Goal: Task Accomplishment & Management: Use online tool/utility

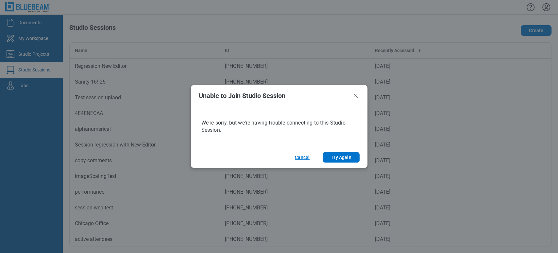
click at [306, 157] on button "Cancel" at bounding box center [302, 157] width 30 height 10
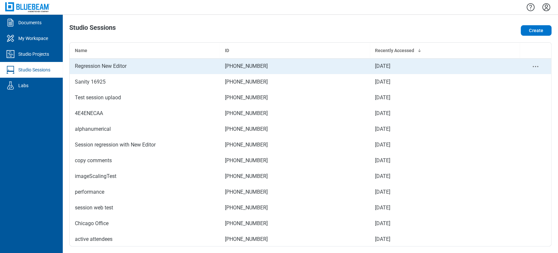
click at [119, 67] on div "Regression New Editor" at bounding box center [145, 66] width 140 height 8
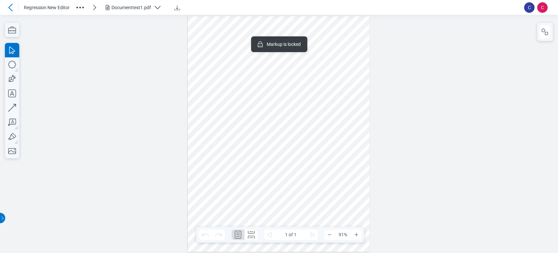
click at [272, 138] on div at bounding box center [279, 134] width 182 height 236
drag, startPoint x: 272, startPoint y: 138, endPoint x: 287, endPoint y: 160, distance: 26.4
click at [287, 160] on div at bounding box center [279, 134] width 182 height 236
click at [327, 56] on div at bounding box center [279, 134] width 182 height 236
click at [322, 64] on div at bounding box center [279, 134] width 182 height 236
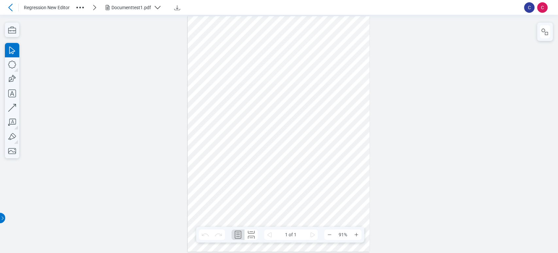
drag, startPoint x: 322, startPoint y: 64, endPoint x: 345, endPoint y: 78, distance: 27.3
click at [345, 78] on div at bounding box center [279, 134] width 182 height 236
click at [206, 93] on div at bounding box center [279, 134] width 182 height 236
click at [206, 90] on div at bounding box center [279, 134] width 182 height 236
drag, startPoint x: 206, startPoint y: 89, endPoint x: 216, endPoint y: 126, distance: 37.7
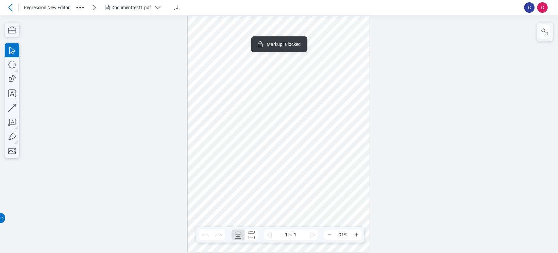
click at [216, 126] on div at bounding box center [279, 134] width 182 height 236
click at [223, 170] on div at bounding box center [279, 134] width 182 height 236
click at [222, 167] on div at bounding box center [279, 134] width 182 height 236
drag, startPoint x: 222, startPoint y: 167, endPoint x: 246, endPoint y: 160, distance: 25.1
click at [246, 160] on div at bounding box center [279, 134] width 182 height 236
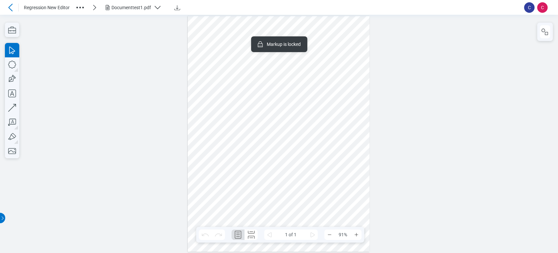
click at [266, 138] on div at bounding box center [279, 134] width 182 height 236
click at [177, 115] on div at bounding box center [279, 134] width 558 height 238
click at [259, 62] on div at bounding box center [279, 134] width 182 height 236
click at [15, 63] on icon "button" at bounding box center [12, 64] width 14 height 14
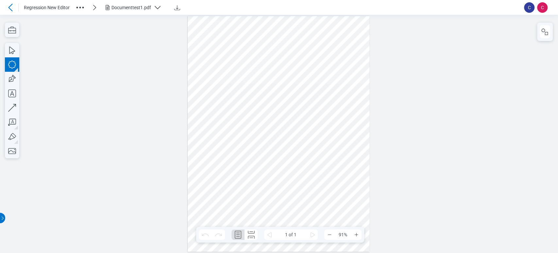
drag, startPoint x: 222, startPoint y: 138, endPoint x: 241, endPoint y: 155, distance: 25.5
click at [241, 155] on div at bounding box center [279, 134] width 182 height 236
click at [231, 152] on div at bounding box center [279, 134] width 182 height 236
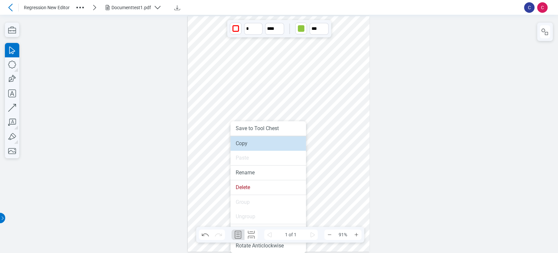
drag, startPoint x: 247, startPoint y: 143, endPoint x: 327, endPoint y: 195, distance: 95.5
click at [247, 143] on li "Copy" at bounding box center [269, 143] width 76 height 14
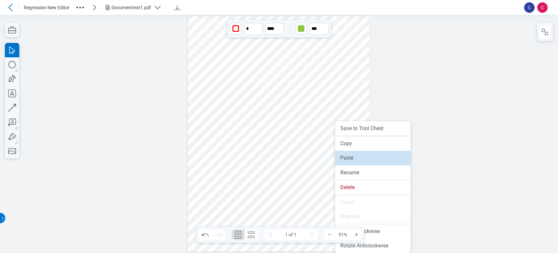
drag, startPoint x: 356, startPoint y: 162, endPoint x: 330, endPoint y: 155, distance: 26.4
click at [356, 162] on li "Paste" at bounding box center [373, 157] width 76 height 14
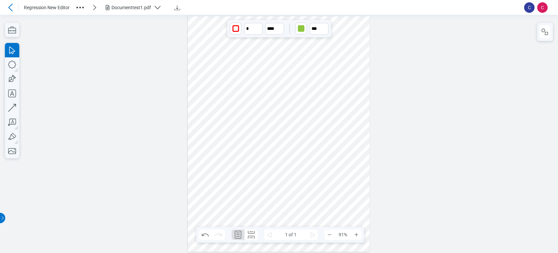
click at [330, 203] on div at bounding box center [279, 134] width 182 height 236
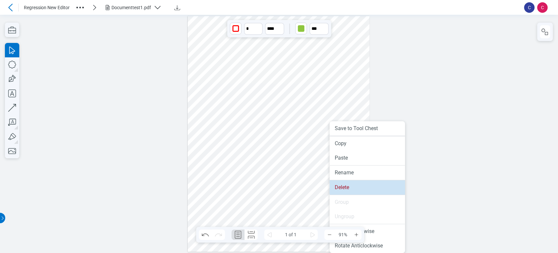
drag, startPoint x: 337, startPoint y: 186, endPoint x: 307, endPoint y: 166, distance: 36.6
click at [337, 186] on li "Delete" at bounding box center [368, 187] width 76 height 14
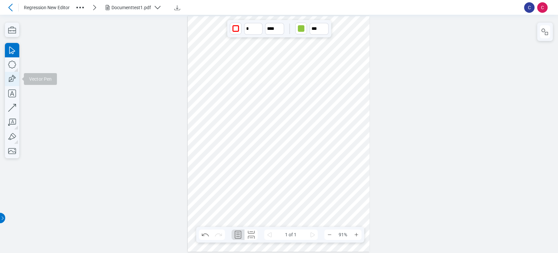
click at [8, 79] on icon "button" at bounding box center [12, 79] width 14 height 14
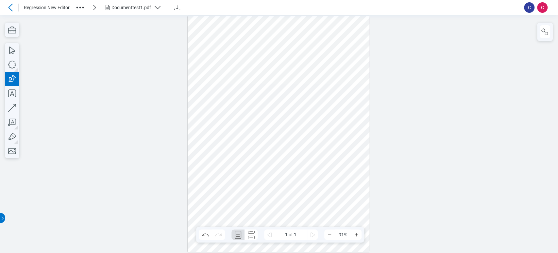
drag, startPoint x: 252, startPoint y: 152, endPoint x: 266, endPoint y: 162, distance: 17.0
click at [266, 162] on div at bounding box center [279, 134] width 182 height 236
click at [233, 148] on div at bounding box center [279, 134] width 182 height 236
click at [260, 158] on div at bounding box center [279, 134] width 182 height 236
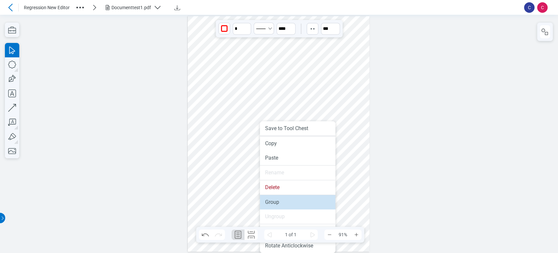
drag, startPoint x: 276, startPoint y: 199, endPoint x: 242, endPoint y: 139, distance: 69.0
click at [276, 199] on li "Group" at bounding box center [298, 202] width 76 height 14
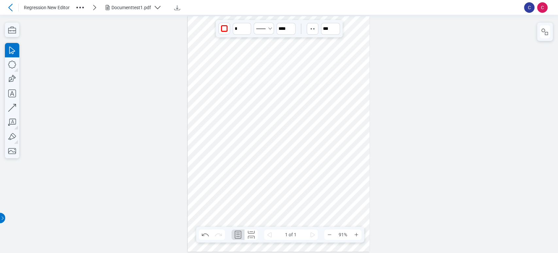
drag, startPoint x: 232, startPoint y: 143, endPoint x: 311, endPoint y: 137, distance: 79.4
click at [311, 137] on div at bounding box center [279, 134] width 182 height 236
drag, startPoint x: 348, startPoint y: 129, endPoint x: 344, endPoint y: 138, distance: 10.5
click at [344, 138] on div at bounding box center [279, 134] width 182 height 236
click at [318, 150] on div at bounding box center [279, 134] width 182 height 236
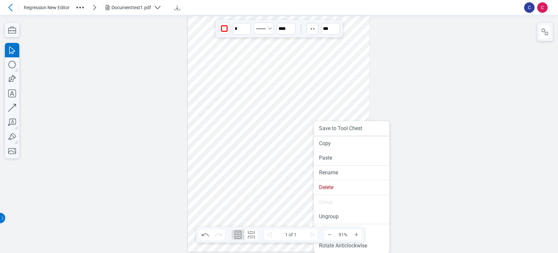
click at [322, 109] on div at bounding box center [279, 134] width 182 height 236
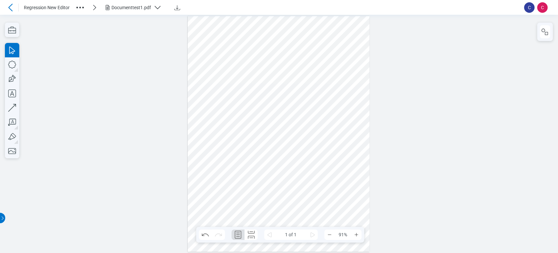
click at [311, 148] on div at bounding box center [279, 134] width 182 height 236
click at [213, 196] on div at bounding box center [279, 134] width 182 height 236
click at [214, 197] on div at bounding box center [279, 134] width 182 height 236
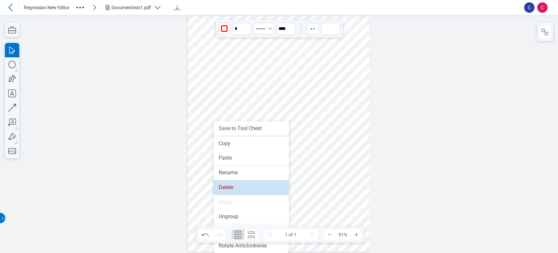
click at [234, 186] on li "Delete" at bounding box center [252, 187] width 76 height 14
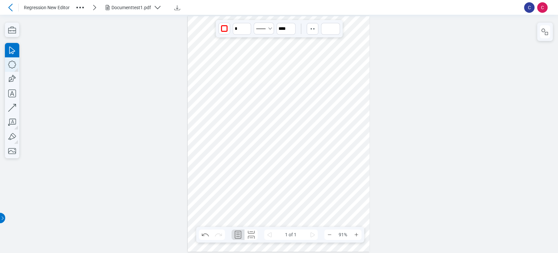
click at [13, 60] on icon "button" at bounding box center [12, 64] width 14 height 14
drag, startPoint x: 198, startPoint y: 115, endPoint x: 216, endPoint y: 130, distance: 23.1
click at [216, 130] on div at bounding box center [279, 134] width 182 height 236
click at [15, 87] on icon "button" at bounding box center [12, 93] width 14 height 14
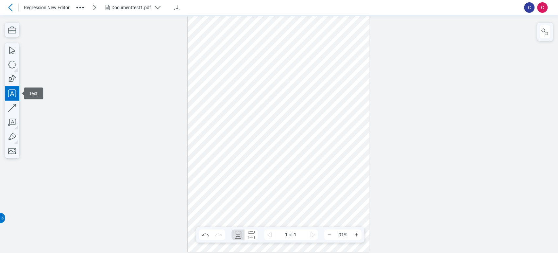
click at [204, 147] on div at bounding box center [279, 134] width 182 height 236
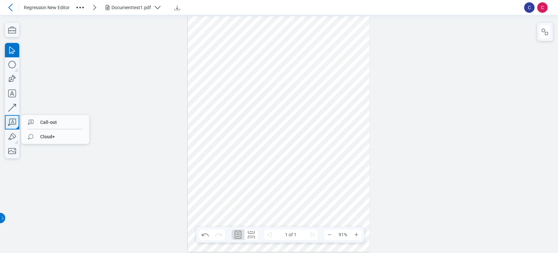
click at [16, 120] on icon "button" at bounding box center [12, 122] width 14 height 14
drag, startPoint x: 246, startPoint y: 159, endPoint x: 267, endPoint y: 177, distance: 27.8
click at [267, 177] on div at bounding box center [279, 134] width 182 height 236
click at [272, 192] on div at bounding box center [279, 134] width 182 height 236
drag, startPoint x: 320, startPoint y: 182, endPoint x: 287, endPoint y: 179, distance: 33.9
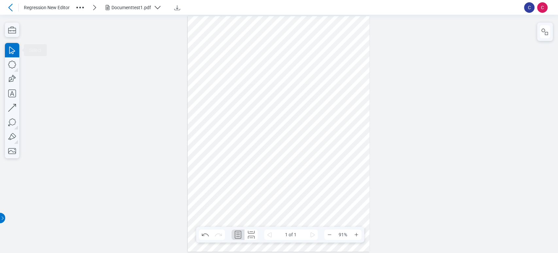
click at [322, 182] on div at bounding box center [279, 134] width 182 height 236
click at [264, 172] on div at bounding box center [279, 134] width 182 height 236
click at [214, 143] on div at bounding box center [279, 134] width 182 height 236
click at [199, 126] on div at bounding box center [279, 134] width 182 height 236
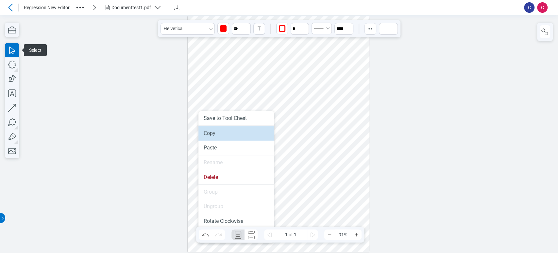
click at [226, 135] on li "Copy" at bounding box center [237, 133] width 76 height 14
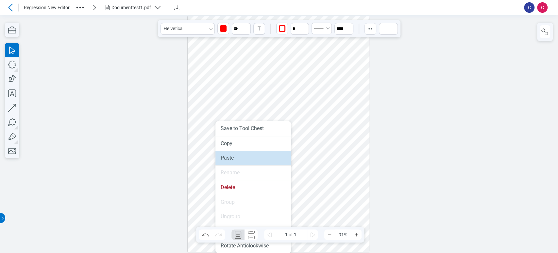
click at [230, 156] on li "Paste" at bounding box center [254, 157] width 76 height 14
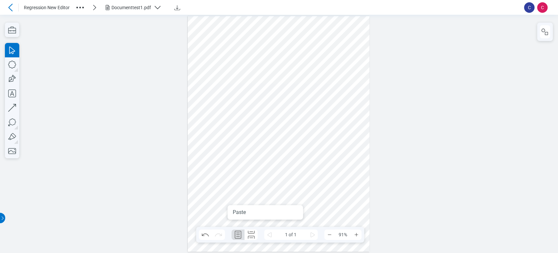
drag, startPoint x: 236, startPoint y: 223, endPoint x: 237, endPoint y: 187, distance: 35.7
click at [228, 186] on div at bounding box center [279, 134] width 182 height 236
drag, startPoint x: 191, startPoint y: 209, endPoint x: 225, endPoint y: 172, distance: 50.5
click at [225, 172] on div at bounding box center [279, 134] width 182 height 236
drag, startPoint x: 225, startPoint y: 225, endPoint x: 223, endPoint y: 193, distance: 32.1
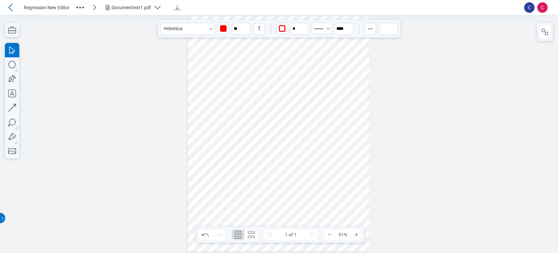
click at [223, 193] on div at bounding box center [279, 134] width 182 height 236
drag, startPoint x: 227, startPoint y: 170, endPoint x: 214, endPoint y: 198, distance: 30.9
click at [214, 198] on div at bounding box center [279, 134] width 182 height 236
click at [218, 195] on div at bounding box center [279, 134] width 182 height 236
click at [198, 198] on div at bounding box center [279, 134] width 182 height 236
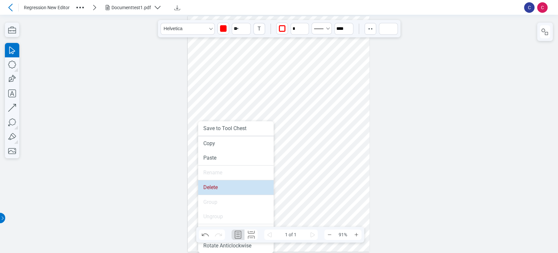
drag, startPoint x: 212, startPoint y: 190, endPoint x: 224, endPoint y: 166, distance: 26.3
click at [212, 190] on li "Delete" at bounding box center [236, 187] width 76 height 14
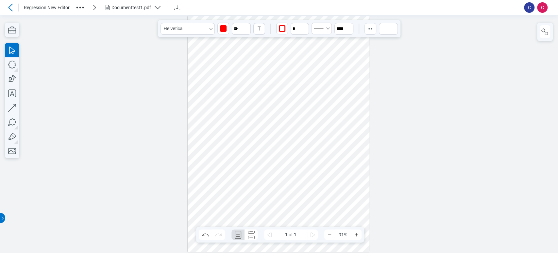
drag, startPoint x: 262, startPoint y: 171, endPoint x: 232, endPoint y: 149, distance: 36.6
click at [261, 170] on div at bounding box center [279, 134] width 182 height 236
click at [226, 147] on div at bounding box center [279, 134] width 182 height 236
click at [208, 119] on div at bounding box center [279, 134] width 182 height 236
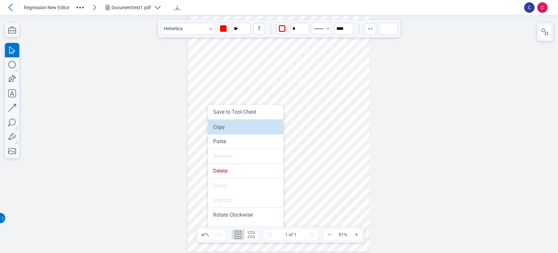
click at [233, 129] on li "Copy" at bounding box center [246, 127] width 76 height 14
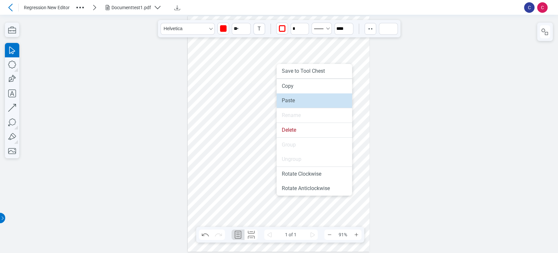
click at [289, 98] on li "Paste" at bounding box center [315, 100] width 76 height 14
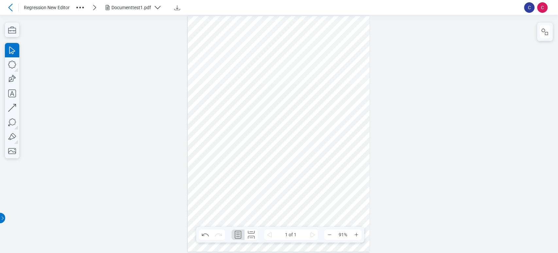
click at [284, 95] on div at bounding box center [279, 134] width 182 height 236
click at [248, 74] on div at bounding box center [279, 134] width 182 height 236
click at [236, 47] on div at bounding box center [279, 134] width 182 height 236
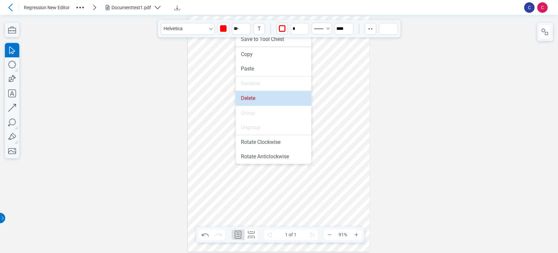
click at [257, 94] on li "Delete" at bounding box center [274, 98] width 76 height 14
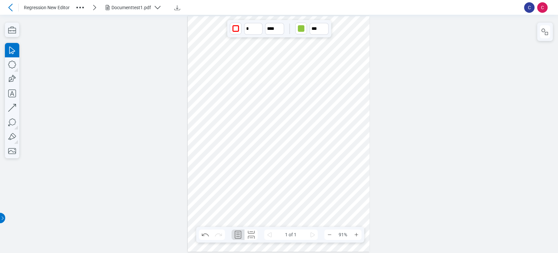
click at [208, 121] on div at bounding box center [279, 134] width 182 height 236
click at [9, 68] on icon "button" at bounding box center [12, 64] width 14 height 14
drag, startPoint x: 224, startPoint y: 198, endPoint x: 232, endPoint y: 202, distance: 8.9
click at [232, 202] on div at bounding box center [279, 134] width 182 height 236
click at [227, 198] on div at bounding box center [279, 134] width 182 height 236
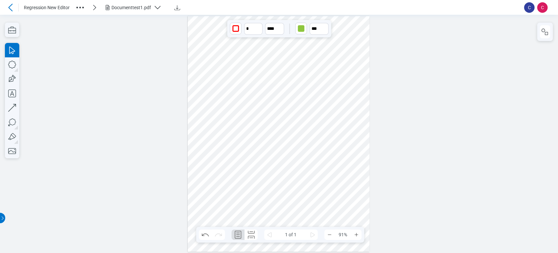
click at [224, 169] on div at bounding box center [279, 134] width 182 height 236
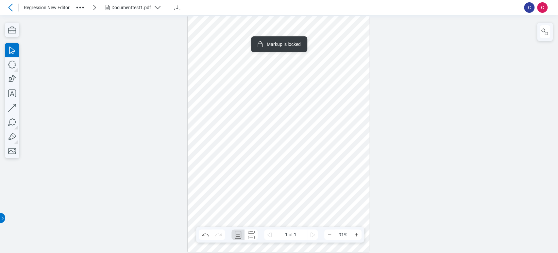
click at [227, 147] on div at bounding box center [279, 134] width 182 height 236
click at [209, 122] on div at bounding box center [279, 134] width 182 height 236
click at [253, 161] on div at bounding box center [279, 134] width 182 height 236
click at [340, 167] on div at bounding box center [279, 134] width 182 height 236
click at [256, 168] on div at bounding box center [279, 134] width 182 height 236
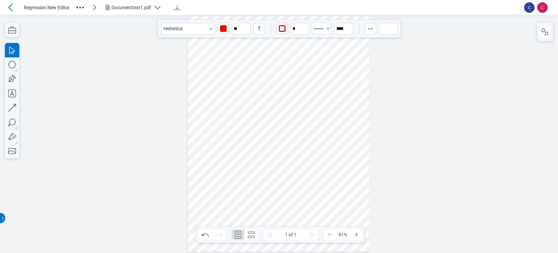
drag, startPoint x: 225, startPoint y: 192, endPoint x: 220, endPoint y: 162, distance: 30.5
click at [224, 192] on div at bounding box center [279, 134] width 182 height 236
click at [220, 151] on div at bounding box center [279, 134] width 182 height 236
click at [210, 124] on div at bounding box center [279, 134] width 182 height 236
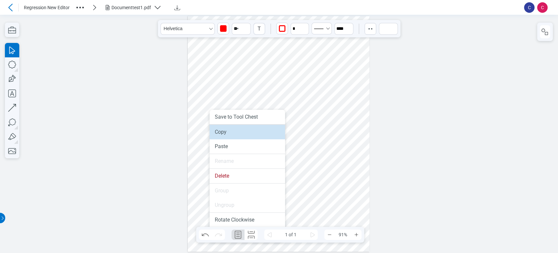
click at [227, 136] on li "Copy" at bounding box center [248, 132] width 76 height 14
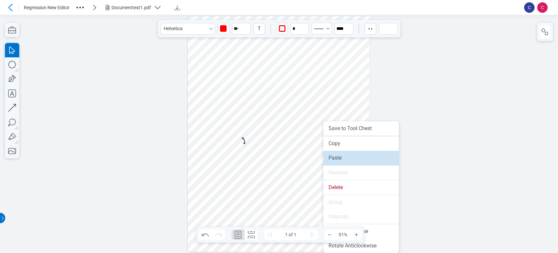
click at [338, 155] on li "Paste" at bounding box center [362, 157] width 76 height 14
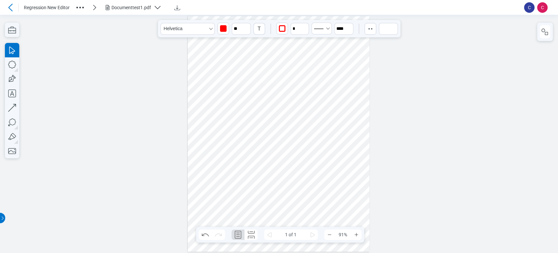
click at [336, 178] on div at bounding box center [279, 134] width 182 height 236
click at [297, 211] on div at bounding box center [279, 134] width 182 height 236
click at [212, 188] on div at bounding box center [279, 134] width 182 height 236
click at [256, 165] on div at bounding box center [279, 134] width 182 height 236
click at [235, 151] on div at bounding box center [279, 134] width 182 height 236
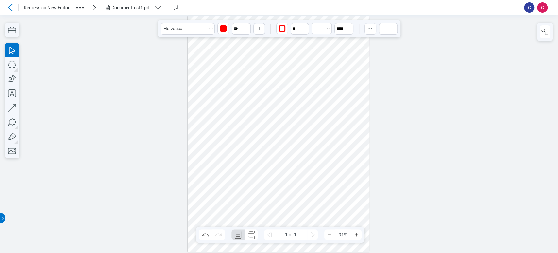
click at [214, 117] on div at bounding box center [279, 134] width 182 height 236
click at [285, 139] on div at bounding box center [279, 134] width 182 height 236
click at [299, 140] on div at bounding box center [279, 134] width 182 height 236
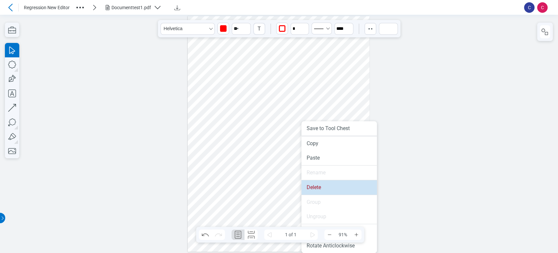
click at [318, 190] on li "Delete" at bounding box center [340, 187] width 76 height 14
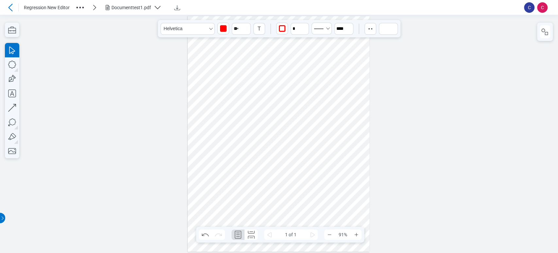
click at [257, 132] on div at bounding box center [279, 134] width 182 height 236
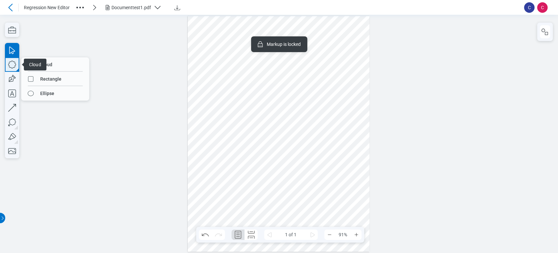
click at [9, 69] on icon "button" at bounding box center [12, 64] width 14 height 14
click at [15, 63] on icon "button" at bounding box center [12, 65] width 8 height 8
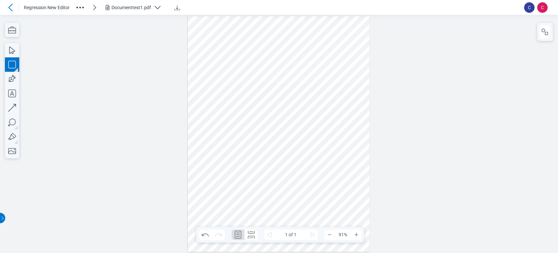
drag, startPoint x: 214, startPoint y: 122, endPoint x: 233, endPoint y: 139, distance: 25.7
click at [233, 139] on div at bounding box center [279, 134] width 182 height 236
click at [13, 106] on icon "button" at bounding box center [12, 107] width 14 height 14
drag, startPoint x: 197, startPoint y: 147, endPoint x: 231, endPoint y: 147, distance: 33.7
click at [231, 147] on div at bounding box center [279, 134] width 182 height 236
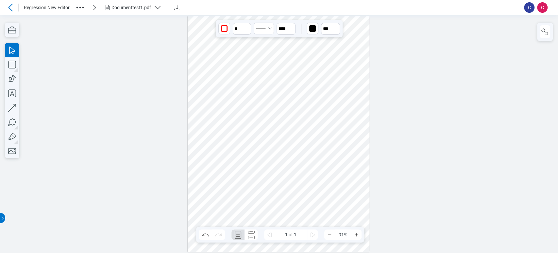
click at [221, 135] on div at bounding box center [279, 134] width 182 height 236
click at [220, 147] on div at bounding box center [279, 134] width 182 height 236
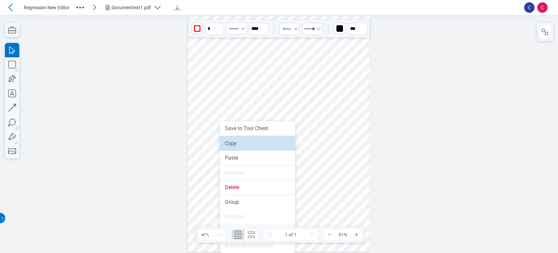
click at [222, 146] on li "Copy" at bounding box center [258, 143] width 76 height 14
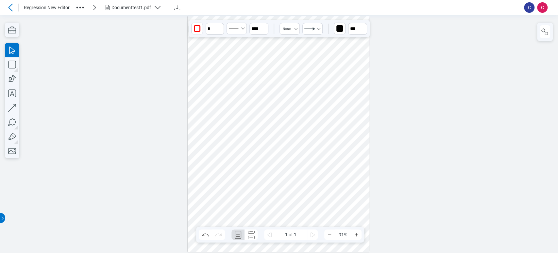
click at [163, 10] on div "Documenttest1.pdf" at bounding box center [135, 8] width 63 height 8
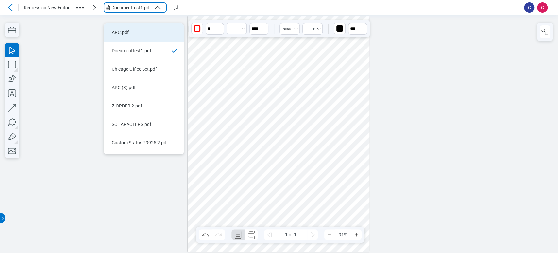
click at [159, 31] on li "ARC.pdf" at bounding box center [144, 32] width 80 height 18
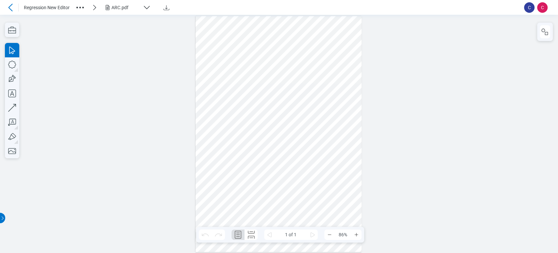
click at [278, 116] on div at bounding box center [279, 134] width 167 height 236
drag, startPoint x: 285, startPoint y: 109, endPoint x: 246, endPoint y: 117, distance: 40.2
click at [246, 117] on div at bounding box center [279, 134] width 167 height 236
drag, startPoint x: 244, startPoint y: 117, endPoint x: 229, endPoint y: 141, distance: 27.8
click at [229, 141] on div at bounding box center [279, 134] width 167 height 236
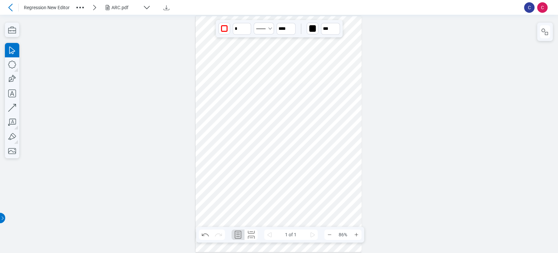
drag, startPoint x: 231, startPoint y: 138, endPoint x: 256, endPoint y: 152, distance: 29.6
click at [256, 152] on div at bounding box center [279, 134] width 167 height 236
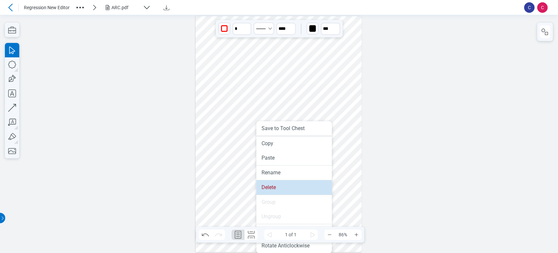
click at [269, 188] on li "Delete" at bounding box center [294, 187] width 76 height 14
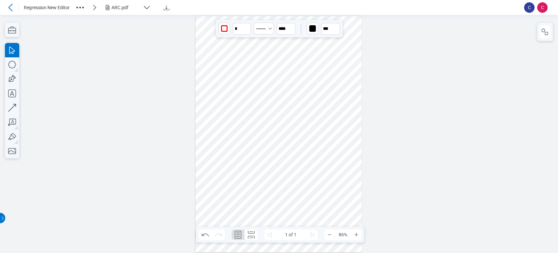
click at [282, 106] on div at bounding box center [279, 134] width 167 height 236
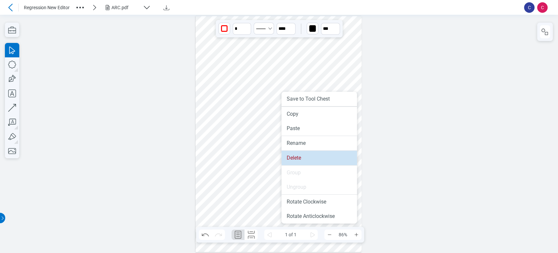
click at [294, 162] on li "Delete" at bounding box center [320, 157] width 76 height 14
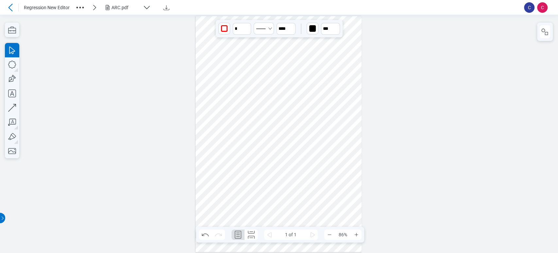
click at [284, 126] on div at bounding box center [279, 134] width 167 height 236
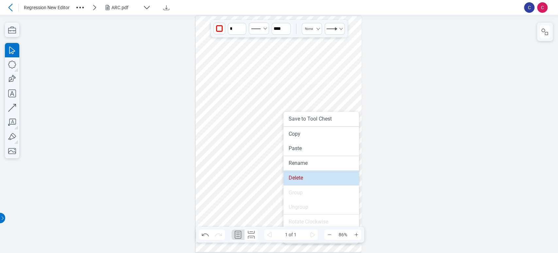
click at [291, 180] on li "Delete" at bounding box center [322, 177] width 76 height 14
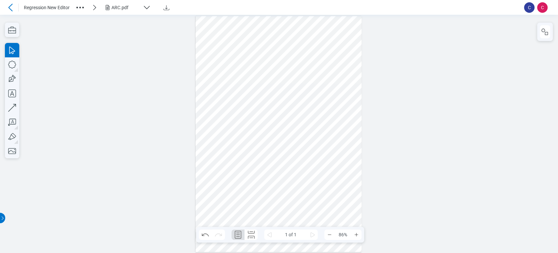
click at [290, 167] on div at bounding box center [279, 134] width 167 height 236
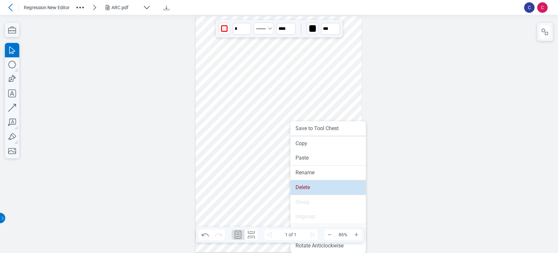
click at [292, 184] on li "Delete" at bounding box center [328, 187] width 76 height 14
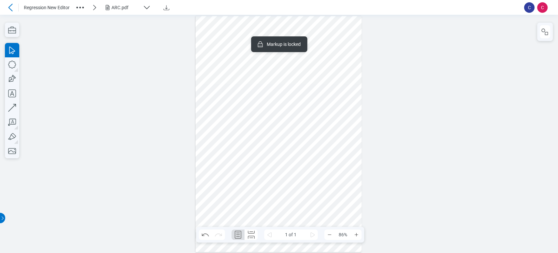
click at [281, 180] on div at bounding box center [279, 134] width 167 height 236
click at [107, 5] on icon "button" at bounding box center [108, 7] width 4 height 5
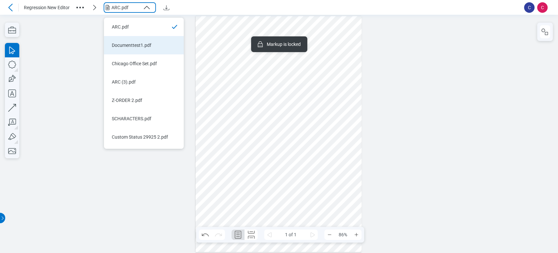
click at [143, 43] on div "Documenttest1.pdf" at bounding box center [140, 45] width 56 height 7
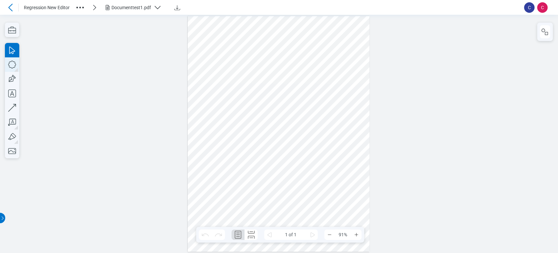
click at [10, 66] on icon "button" at bounding box center [12, 64] width 14 height 14
drag, startPoint x: 300, startPoint y: 118, endPoint x: 327, endPoint y: 145, distance: 38.6
click at [327, 145] on div at bounding box center [279, 134] width 182 height 236
drag, startPoint x: 310, startPoint y: 120, endPoint x: 308, endPoint y: 114, distance: 6.6
click at [310, 121] on div at bounding box center [279, 134] width 182 height 236
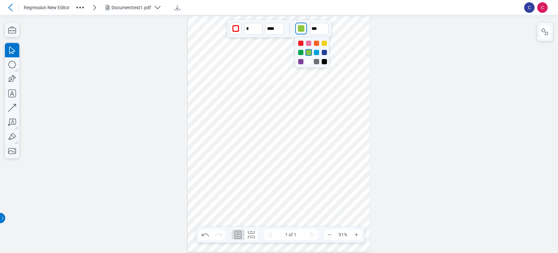
click at [303, 27] on div "button" at bounding box center [301, 28] width 7 height 7
click at [323, 62] on div at bounding box center [324, 61] width 5 height 5
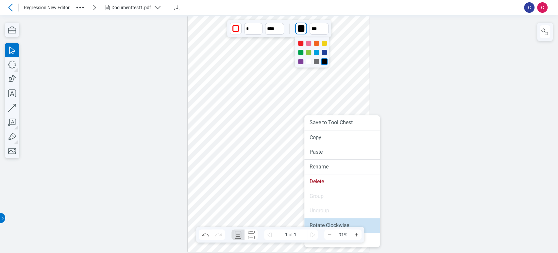
click at [325, 222] on li "Rotate Clockwise" at bounding box center [343, 225] width 76 height 14
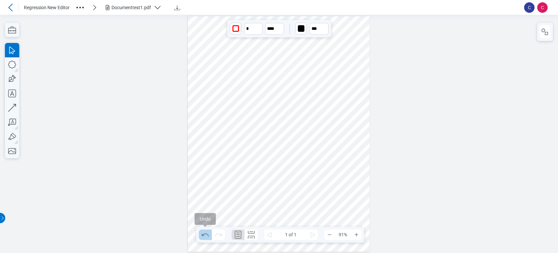
click at [204, 234] on icon "Undo" at bounding box center [205, 234] width 7 height 3
click at [215, 233] on icon "Redo" at bounding box center [218, 234] width 10 height 10
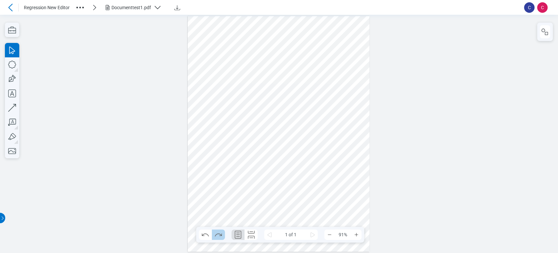
click at [215, 233] on icon "Redo" at bounding box center [218, 234] width 10 height 10
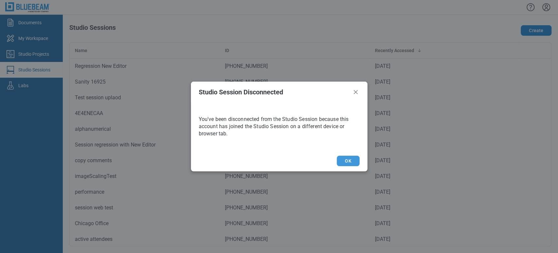
click at [354, 157] on button "OK" at bounding box center [348, 160] width 23 height 10
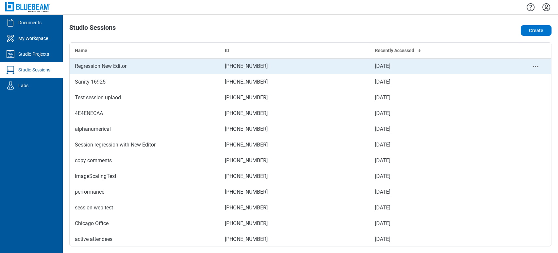
click at [135, 67] on div "Regression New Editor" at bounding box center [145, 66] width 140 height 8
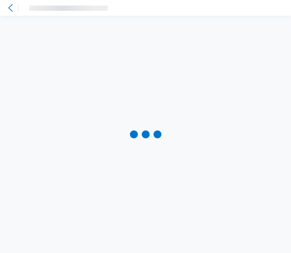
click at [13, 8] on icon at bounding box center [11, 8] width 8 height 8
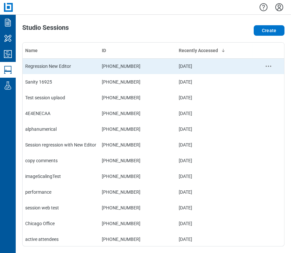
click at [87, 63] on div "Regression New Editor" at bounding box center [60, 66] width 71 height 7
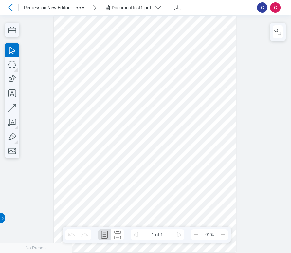
click at [207, 70] on div at bounding box center [145, 134] width 182 height 236
click at [112, 7] on div "Documenttest1.pdf" at bounding box center [132, 7] width 40 height 7
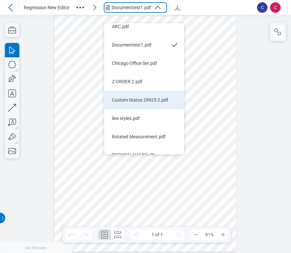
scroll to position [16, 0]
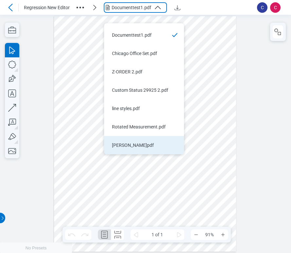
click at [150, 142] on div "B L A N K.pdf" at bounding box center [140, 145] width 56 height 7
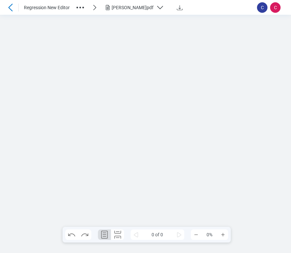
scroll to position [0, 0]
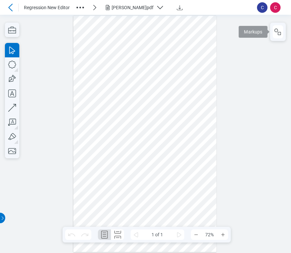
click at [273, 27] on button "button" at bounding box center [277, 31] width 10 height 13
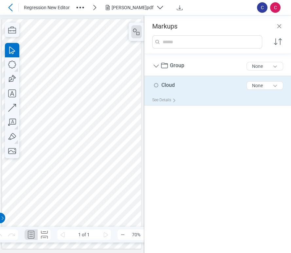
click at [201, 83] on div "Cloud 5 of 300 characters None" at bounding box center [220, 87] width 136 height 16
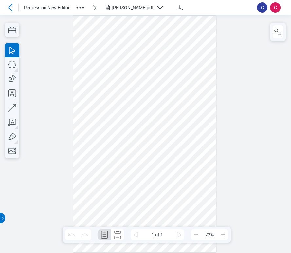
click at [271, 27] on div at bounding box center [278, 32] width 16 height 18
click at [272, 27] on div at bounding box center [278, 32] width 16 height 18
click at [278, 34] on icon "button" at bounding box center [278, 32] width 8 height 8
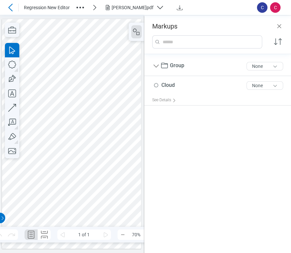
click at [65, 85] on div at bounding box center [71, 133] width 139 height 229
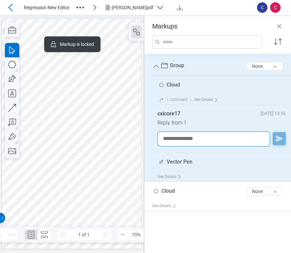
click at [187, 135] on textarea at bounding box center [213, 138] width 113 height 15
type textarea "**********"
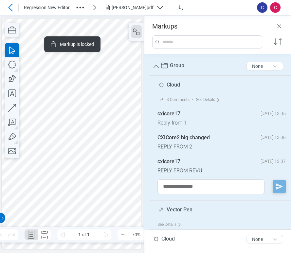
click at [102, 117] on div at bounding box center [71, 133] width 139 height 229
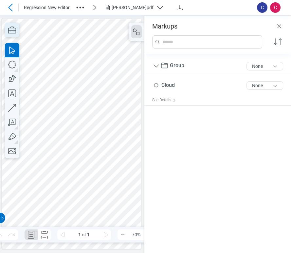
click at [13, 34] on icon "button" at bounding box center [12, 30] width 14 height 14
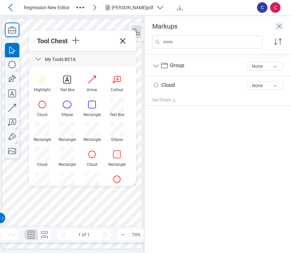
click at [282, 28] on icon "Close" at bounding box center [279, 26] width 8 height 8
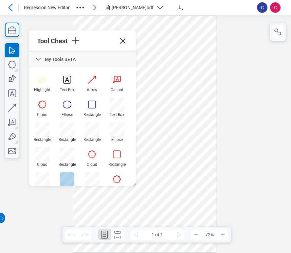
drag, startPoint x: 71, startPoint y: 176, endPoint x: 162, endPoint y: 128, distance: 103.0
click at [71, 176] on div at bounding box center [67, 179] width 14 height 14
click at [149, 117] on div at bounding box center [144, 134] width 143 height 236
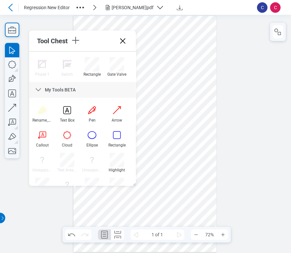
scroll to position [696, 0]
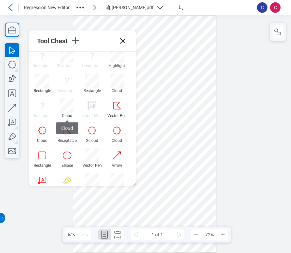
click at [71, 113] on div "Cloud" at bounding box center [67, 115] width 20 height 5
click at [64, 102] on div at bounding box center [67, 105] width 14 height 14
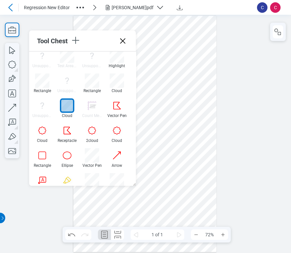
click at [156, 132] on div at bounding box center [144, 134] width 143 height 236
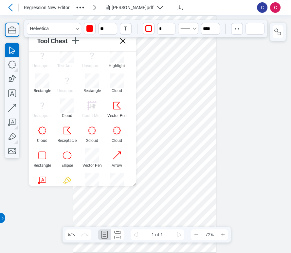
drag, startPoint x: 179, startPoint y: 108, endPoint x: 172, endPoint y: 173, distance: 66.1
click at [172, 173] on div at bounding box center [144, 134] width 143 height 236
click at [282, 29] on button "button" at bounding box center [277, 31] width 10 height 13
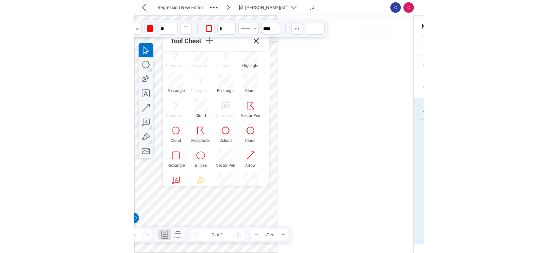
scroll to position [27, 0]
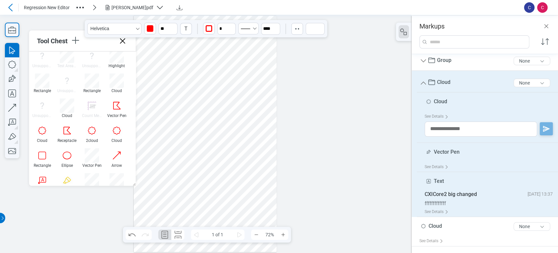
click at [235, 158] on div at bounding box center [205, 134] width 143 height 236
click at [290, 211] on div "See Details" at bounding box center [438, 211] width 26 height 10
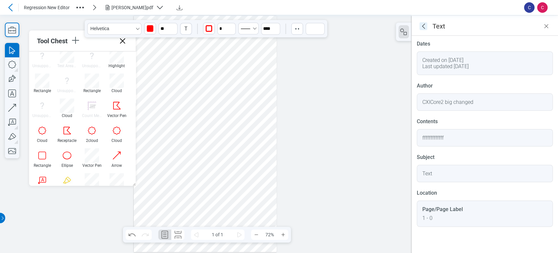
click at [290, 27] on icon "goBack" at bounding box center [424, 26] width 8 height 8
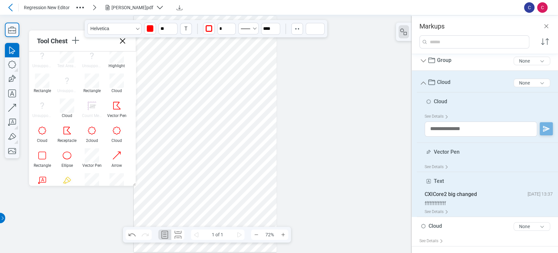
click at [218, 112] on div at bounding box center [205, 134] width 143 height 236
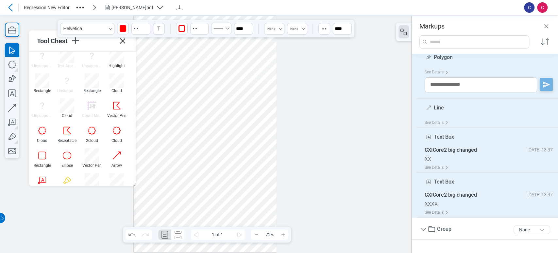
scroll to position [0, 0]
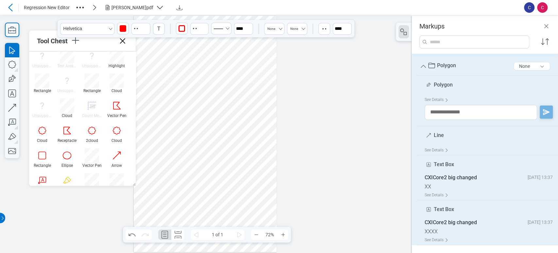
click at [215, 113] on div at bounding box center [205, 134] width 143 height 236
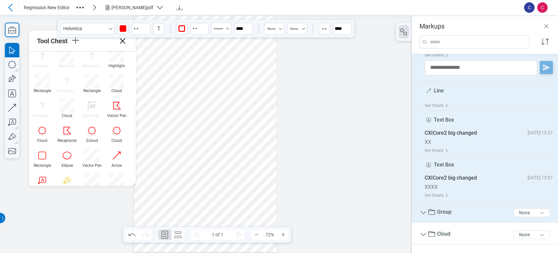
scroll to position [72, 0]
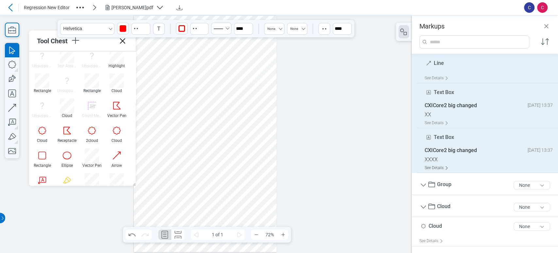
click at [290, 167] on div "See Details" at bounding box center [438, 168] width 26 height 10
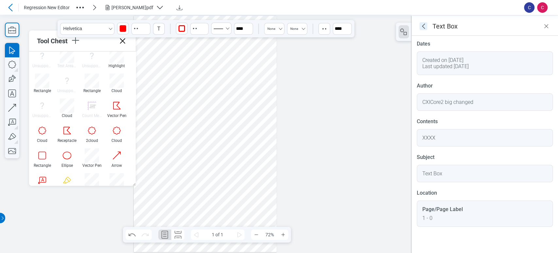
click at [290, 27] on icon "goBack" at bounding box center [424, 26] width 8 height 8
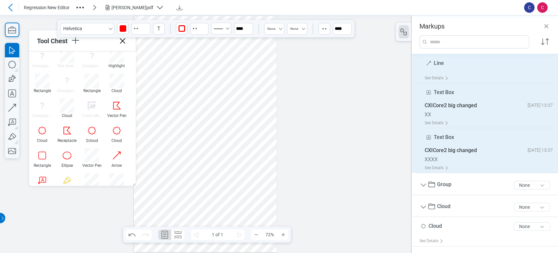
drag, startPoint x: 229, startPoint y: 166, endPoint x: 353, endPoint y: 141, distance: 126.5
click at [229, 166] on div at bounding box center [205, 134] width 143 height 236
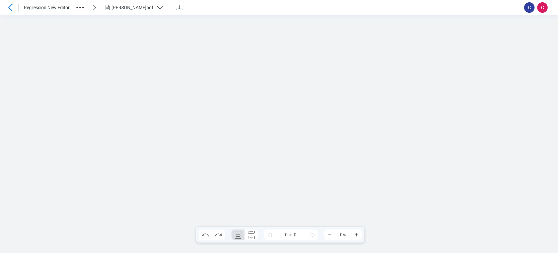
scroll to position [0, 0]
click at [231, 81] on div at bounding box center [278, 134] width 143 height 236
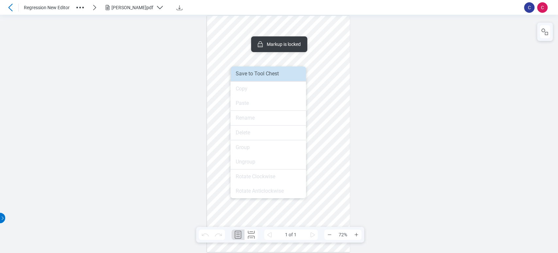
click at [288, 72] on li "Save to Tool Chest" at bounding box center [269, 73] width 76 height 14
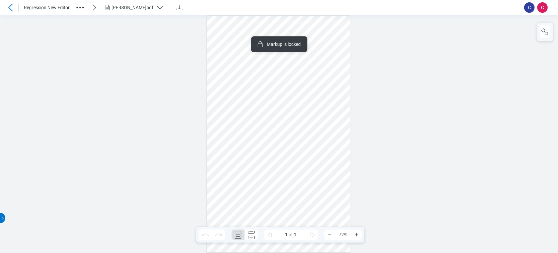
click at [290, 25] on div at bounding box center [545, 32] width 16 height 18
click at [290, 32] on icon "button" at bounding box center [545, 32] width 8 height 8
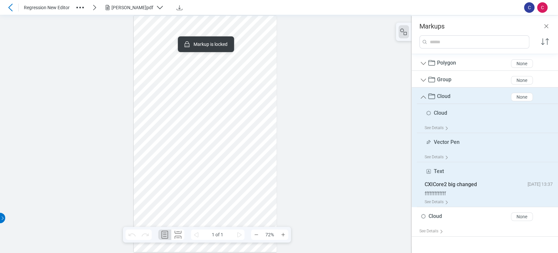
click at [229, 160] on div at bounding box center [205, 134] width 143 height 236
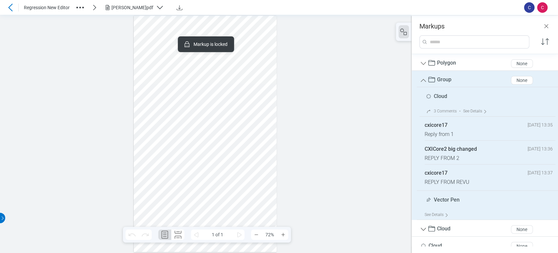
click at [176, 93] on div at bounding box center [205, 134] width 143 height 236
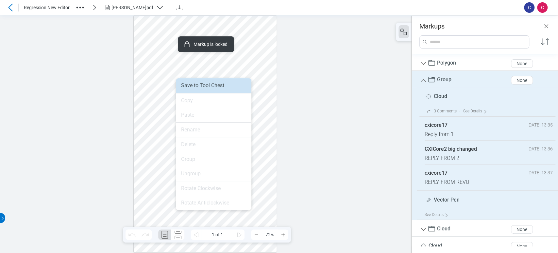
click at [191, 79] on li "Save to Tool Chest" at bounding box center [214, 85] width 76 height 14
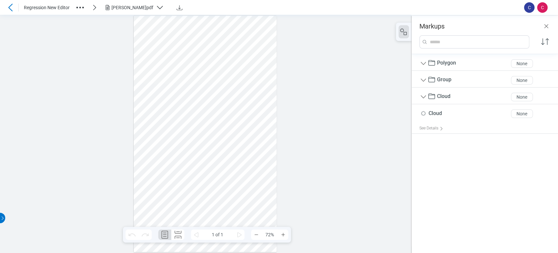
click at [230, 74] on div at bounding box center [205, 134] width 143 height 236
click at [130, 8] on div "B L A N K.pdf" at bounding box center [133, 7] width 42 height 7
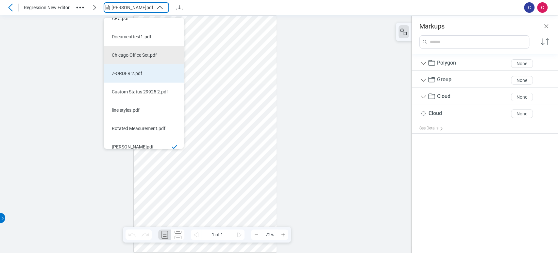
scroll to position [16, 0]
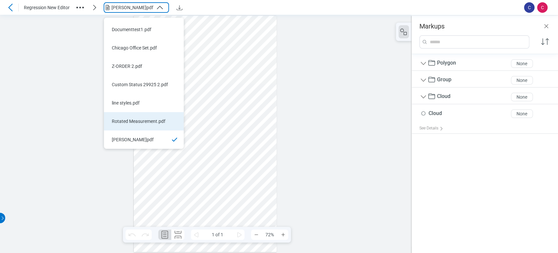
click at [161, 112] on li "Rotated Measurement.pdf" at bounding box center [144, 121] width 80 height 18
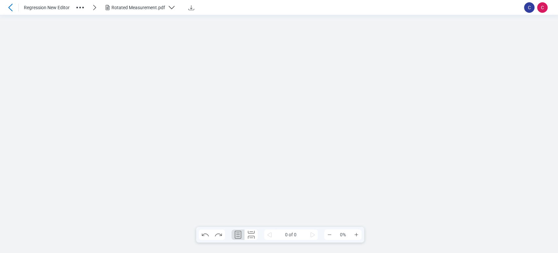
scroll to position [0, 0]
